Goal: Find specific page/section: Find specific page/section

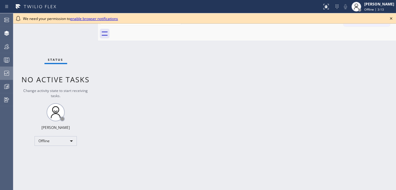
click at [7, 72] on icon at bounding box center [6, 73] width 5 height 5
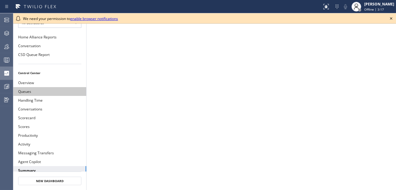
click at [46, 88] on button "Queues" at bounding box center [49, 91] width 73 height 9
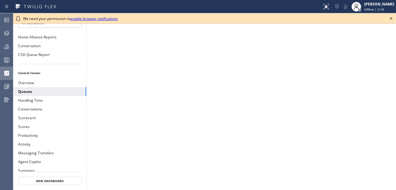
click at [391, 17] on icon at bounding box center [391, 18] width 7 height 7
